Goal: Contribute content

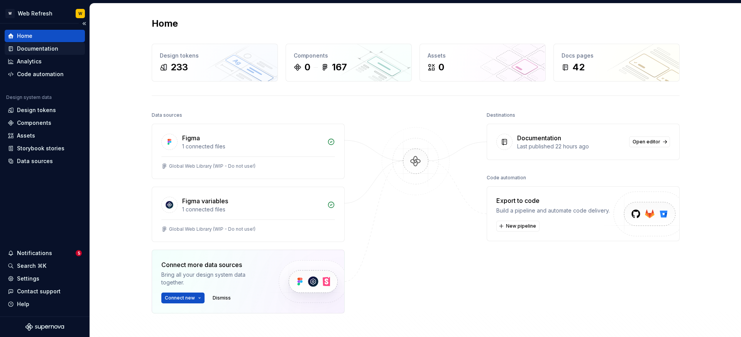
click at [50, 50] on div "Documentation" at bounding box center [37, 49] width 41 height 8
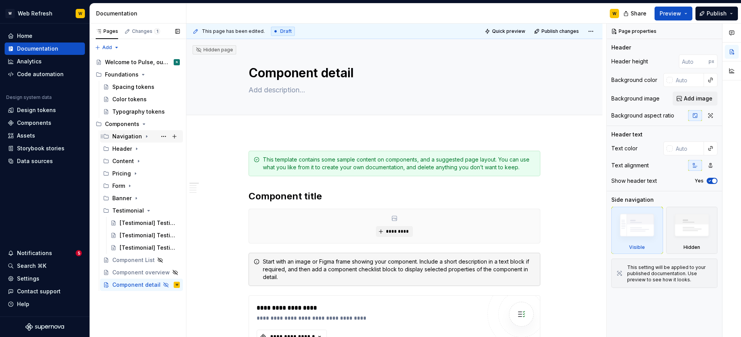
click at [144, 137] on icon "Page tree" at bounding box center [147, 136] width 6 height 6
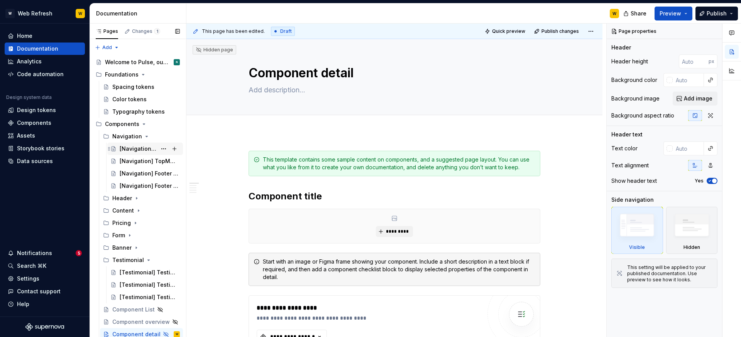
click at [151, 148] on div "[Navigation] TopMenu Simple" at bounding box center [138, 149] width 37 height 8
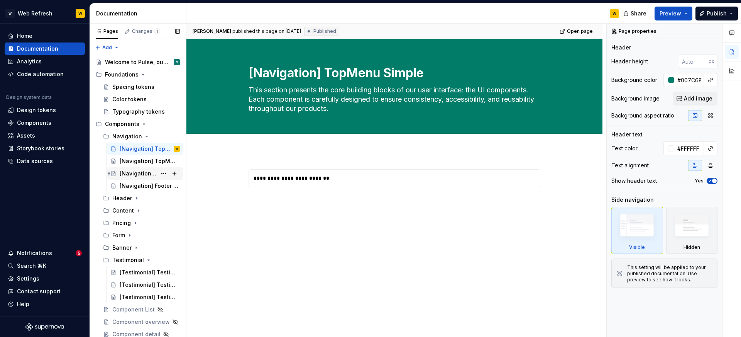
click at [142, 173] on div "[Navigation] Footer Simple" at bounding box center [138, 173] width 37 height 8
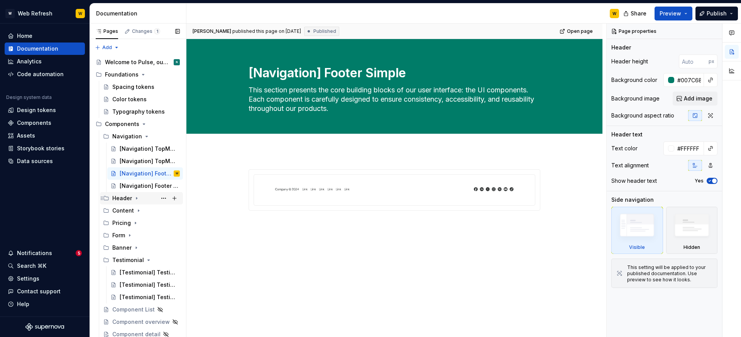
click at [136, 197] on icon "Page tree" at bounding box center [137, 198] width 6 height 6
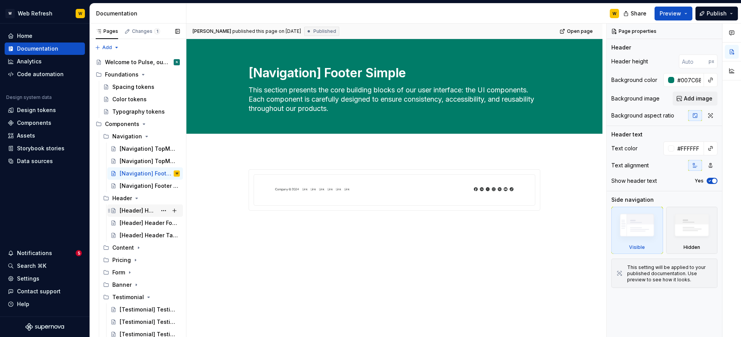
click at [154, 210] on div "[Header] Header Default 001" at bounding box center [138, 211] width 37 height 8
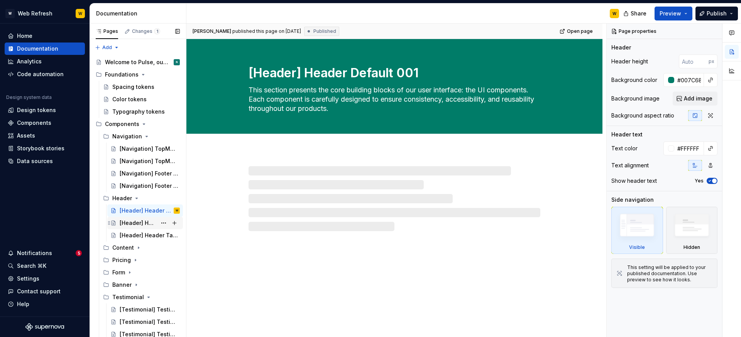
click at [148, 221] on div "[Header] Header Form 002" at bounding box center [138, 223] width 37 height 8
click at [146, 232] on div "[Header] Header Tabs 003" at bounding box center [138, 235] width 37 height 8
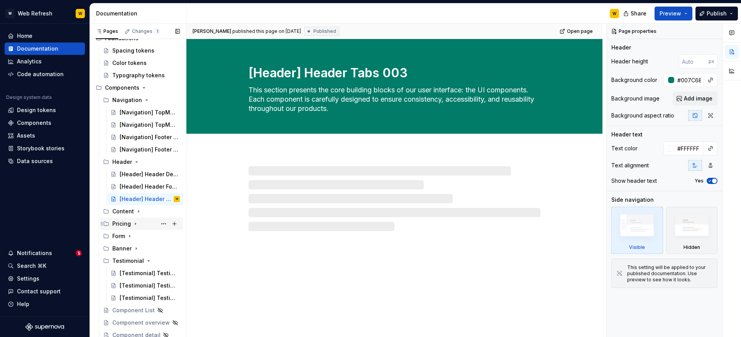
scroll to position [39, 0]
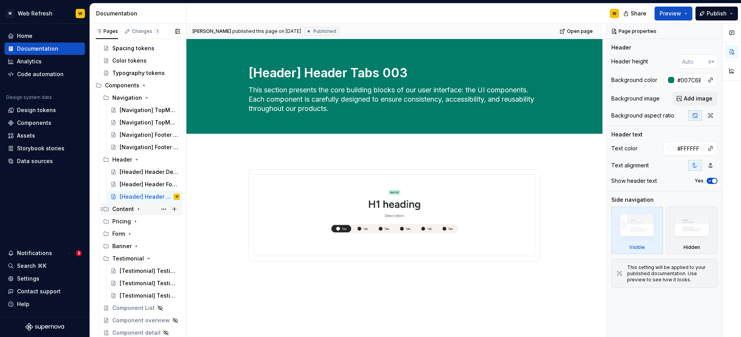
click at [137, 210] on icon "Page tree" at bounding box center [139, 209] width 6 height 6
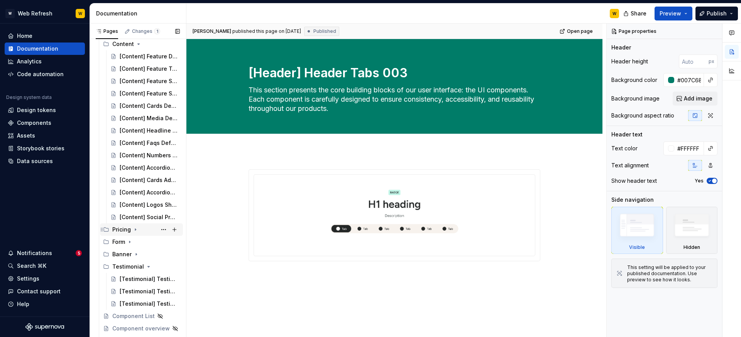
scroll to position [212, 0]
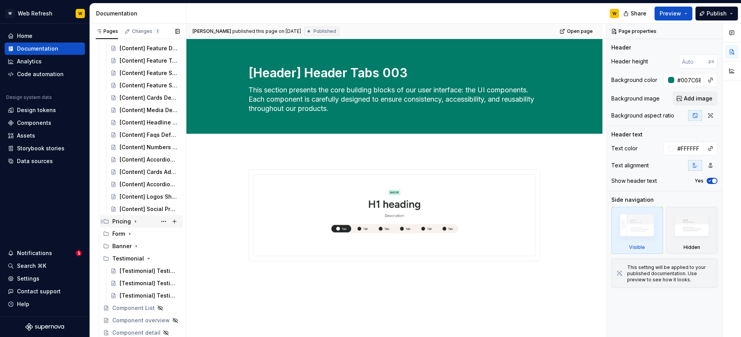
click at [136, 223] on icon "Page tree" at bounding box center [135, 221] width 6 height 6
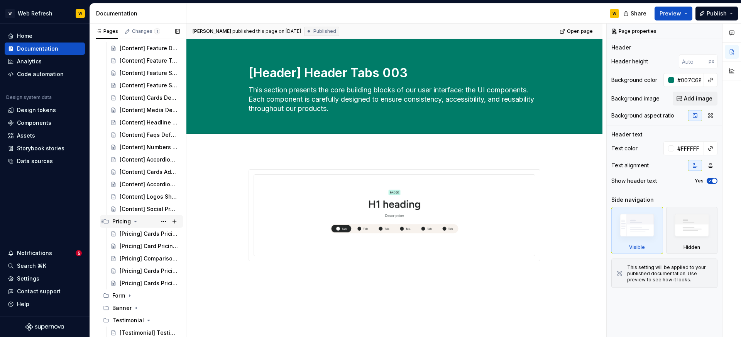
click at [136, 222] on icon "Page tree" at bounding box center [135, 221] width 6 height 6
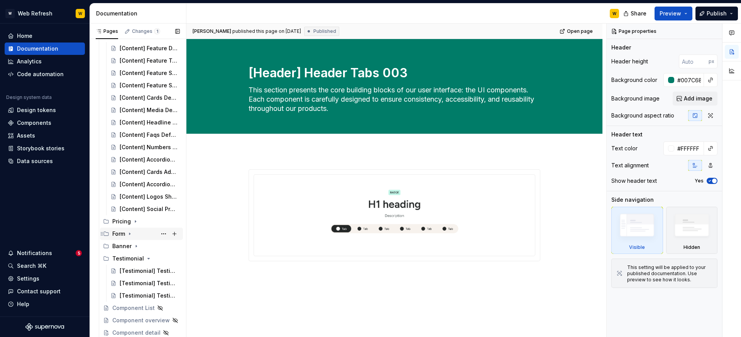
click at [128, 233] on icon "Page tree" at bounding box center [130, 233] width 6 height 6
click at [129, 233] on icon "Page tree" at bounding box center [130, 233] width 2 height 1
click at [134, 246] on icon "Page tree" at bounding box center [136, 246] width 6 height 6
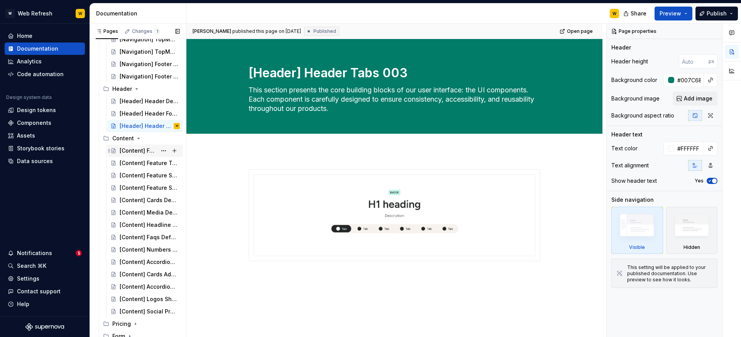
scroll to position [110, 0]
click at [149, 154] on div "[Content] Feature Default 004" at bounding box center [138, 150] width 37 height 8
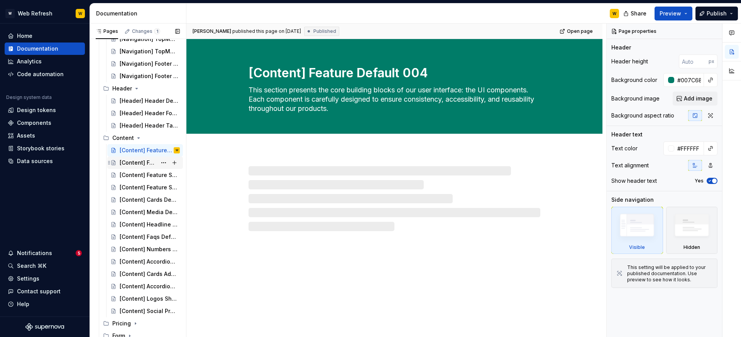
click at [149, 163] on div "[Content] Feature Tabs 005" at bounding box center [138, 163] width 37 height 8
click at [148, 172] on div "[Content] Feature Scroll 006" at bounding box center [138, 175] width 37 height 8
click at [148, 186] on div "[Content] Feature Social Proof 007" at bounding box center [138, 187] width 37 height 8
click at [144, 200] on div "[Content] Cards Default 014" at bounding box center [138, 200] width 37 height 8
click at [141, 211] on div "[Content] Media Default 015" at bounding box center [138, 212] width 37 height 8
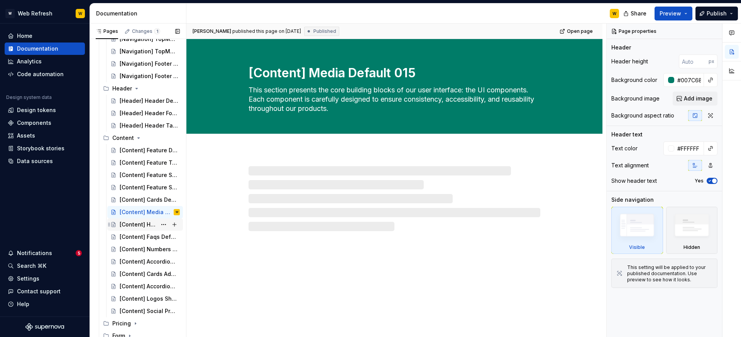
click at [140, 223] on div "[Content] Headline Default 016" at bounding box center [138, 224] width 37 height 8
click at [140, 232] on div "[Content] Faqs Default 017" at bounding box center [150, 236] width 60 height 11
click at [138, 251] on div "[Content] Numbers Default 020" at bounding box center [138, 249] width 37 height 8
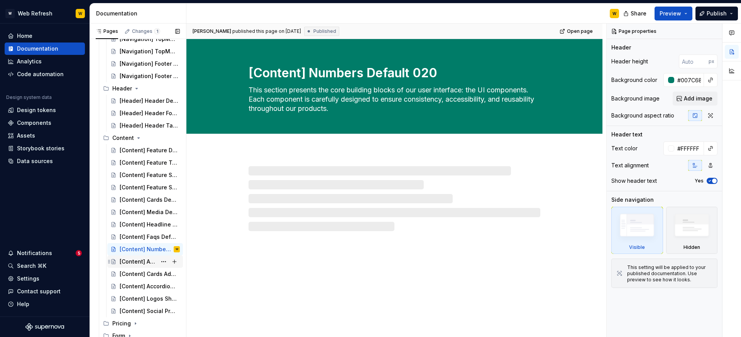
click at [139, 259] on div "[Content] Accordion default 021" at bounding box center [138, 262] width 37 height 8
click at [138, 271] on div "[Content] Cards Advanced 022" at bounding box center [138, 274] width 37 height 8
click at [137, 278] on div "[Content] Cards Advanced 022 W" at bounding box center [150, 273] width 60 height 11
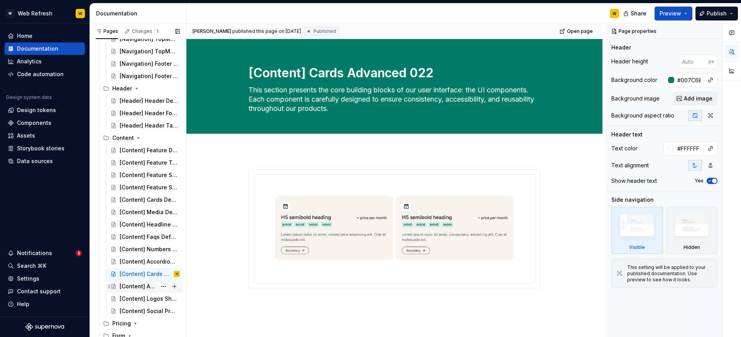
click at [141, 288] on div "[Content] Accordion Scroll 025" at bounding box center [138, 286] width 37 height 8
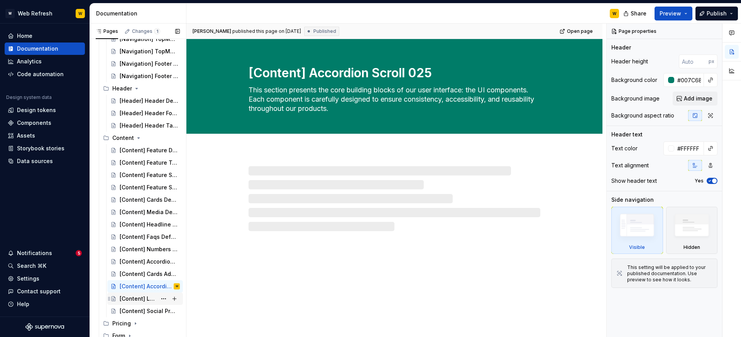
click at [138, 298] on div "[Content] Logos Showcase 029" at bounding box center [138, 299] width 37 height 8
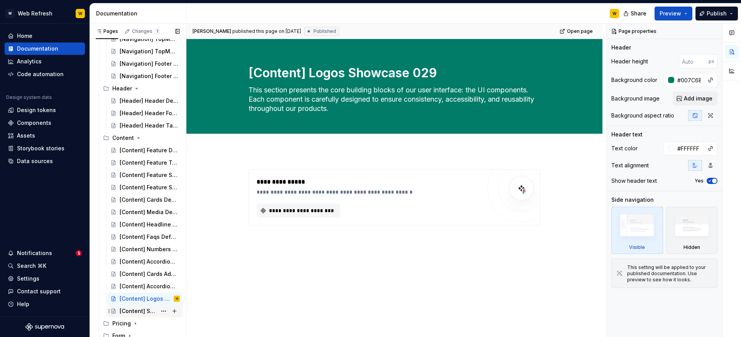
click at [137, 306] on div "[Content] Social Proof Notification 031" at bounding box center [150, 310] width 60 height 11
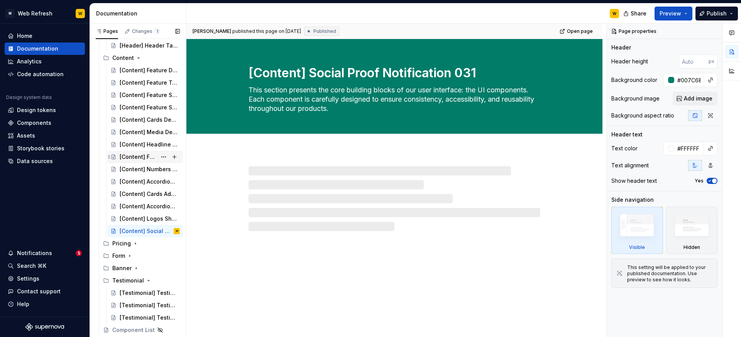
scroll to position [212, 0]
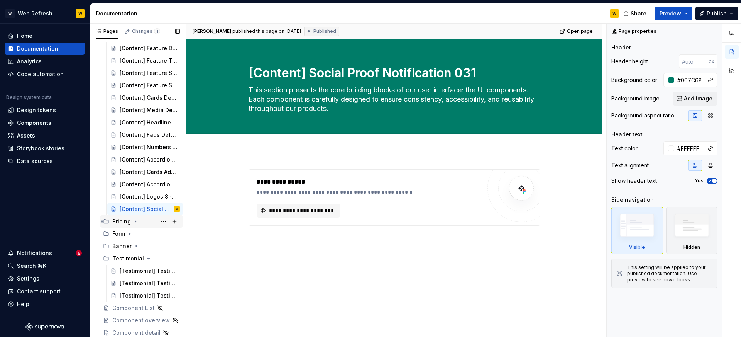
click at [136, 222] on icon "Page tree" at bounding box center [135, 221] width 6 height 6
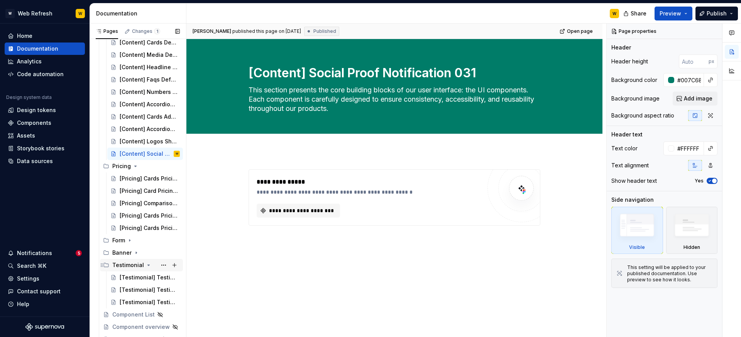
scroll to position [273, 0]
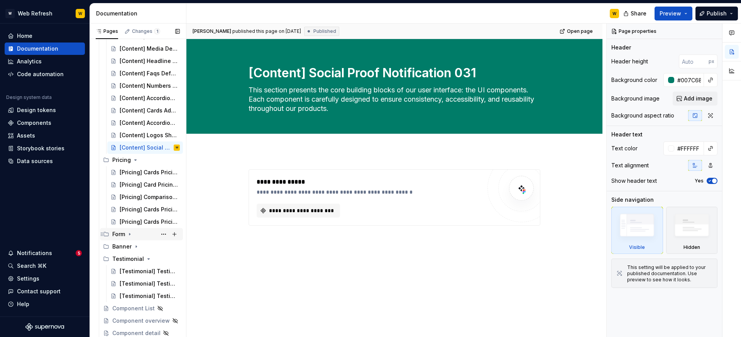
click at [132, 234] on icon "Page tree" at bounding box center [130, 234] width 6 height 6
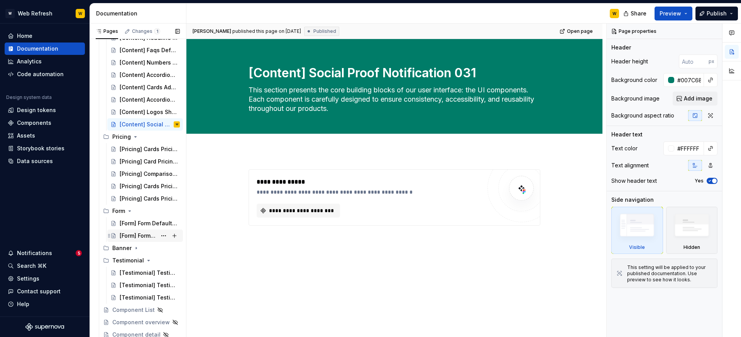
scroll to position [298, 0]
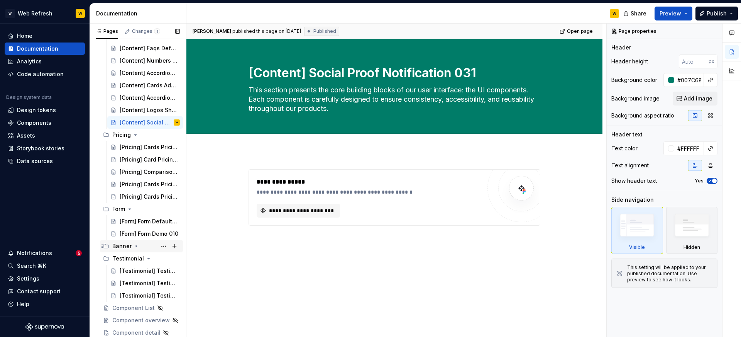
click at [134, 246] on icon "Page tree" at bounding box center [136, 246] width 6 height 6
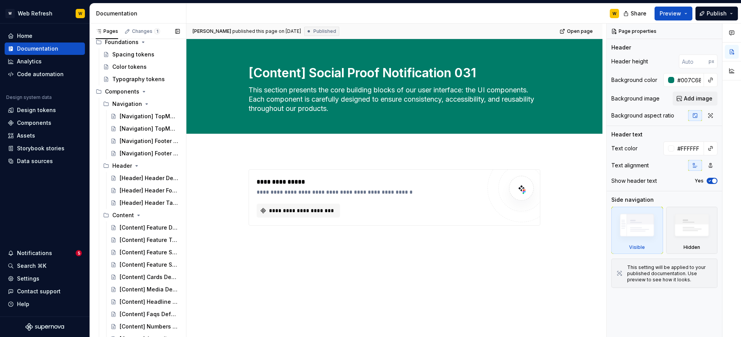
scroll to position [0, 0]
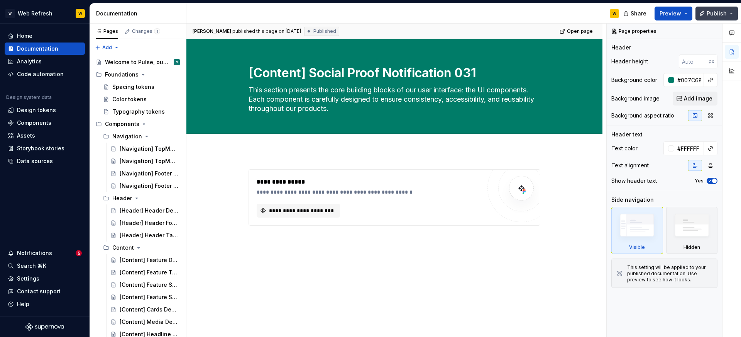
click at [715, 11] on span "Publish" at bounding box center [717, 14] width 20 height 8
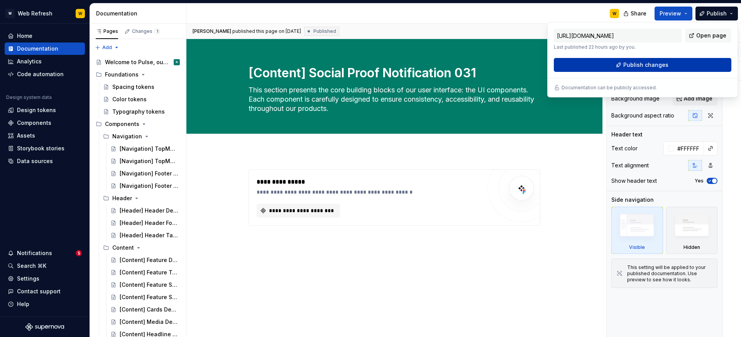
click at [655, 65] on span "Publish changes" at bounding box center [645, 65] width 45 height 8
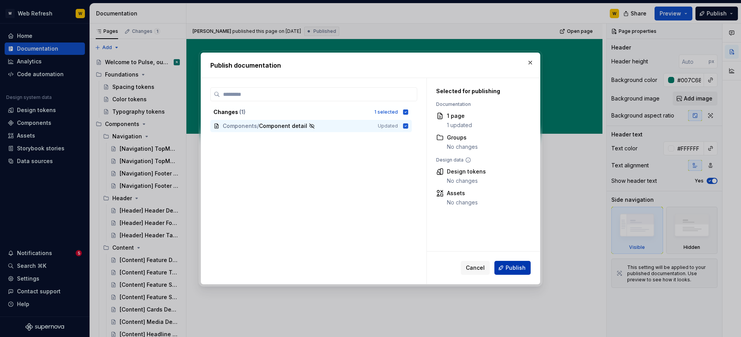
click at [513, 268] on span "Publish" at bounding box center [516, 268] width 20 height 8
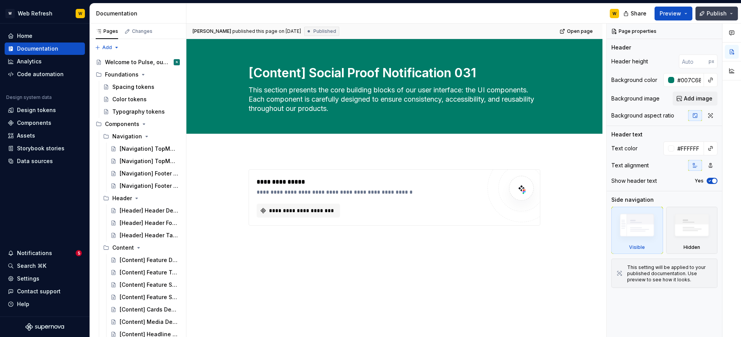
click at [731, 12] on button "Publish" at bounding box center [717, 14] width 42 height 14
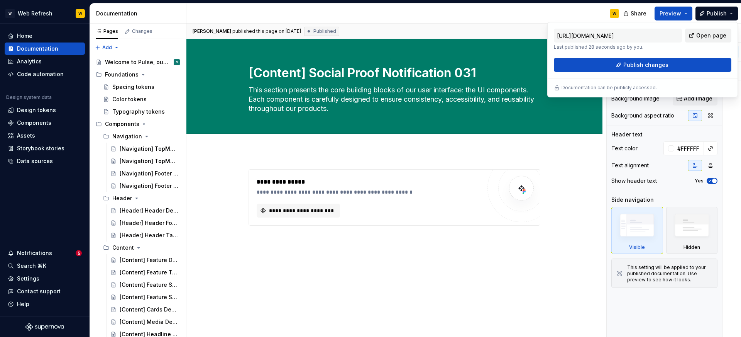
click at [699, 34] on span "Open page" at bounding box center [711, 36] width 30 height 8
type textarea "*"
click at [25, 63] on div "Analytics" at bounding box center [29, 62] width 25 height 8
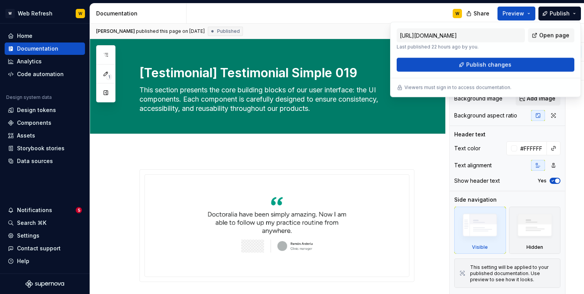
type textarea "*"
